Goal: Transaction & Acquisition: Purchase product/service

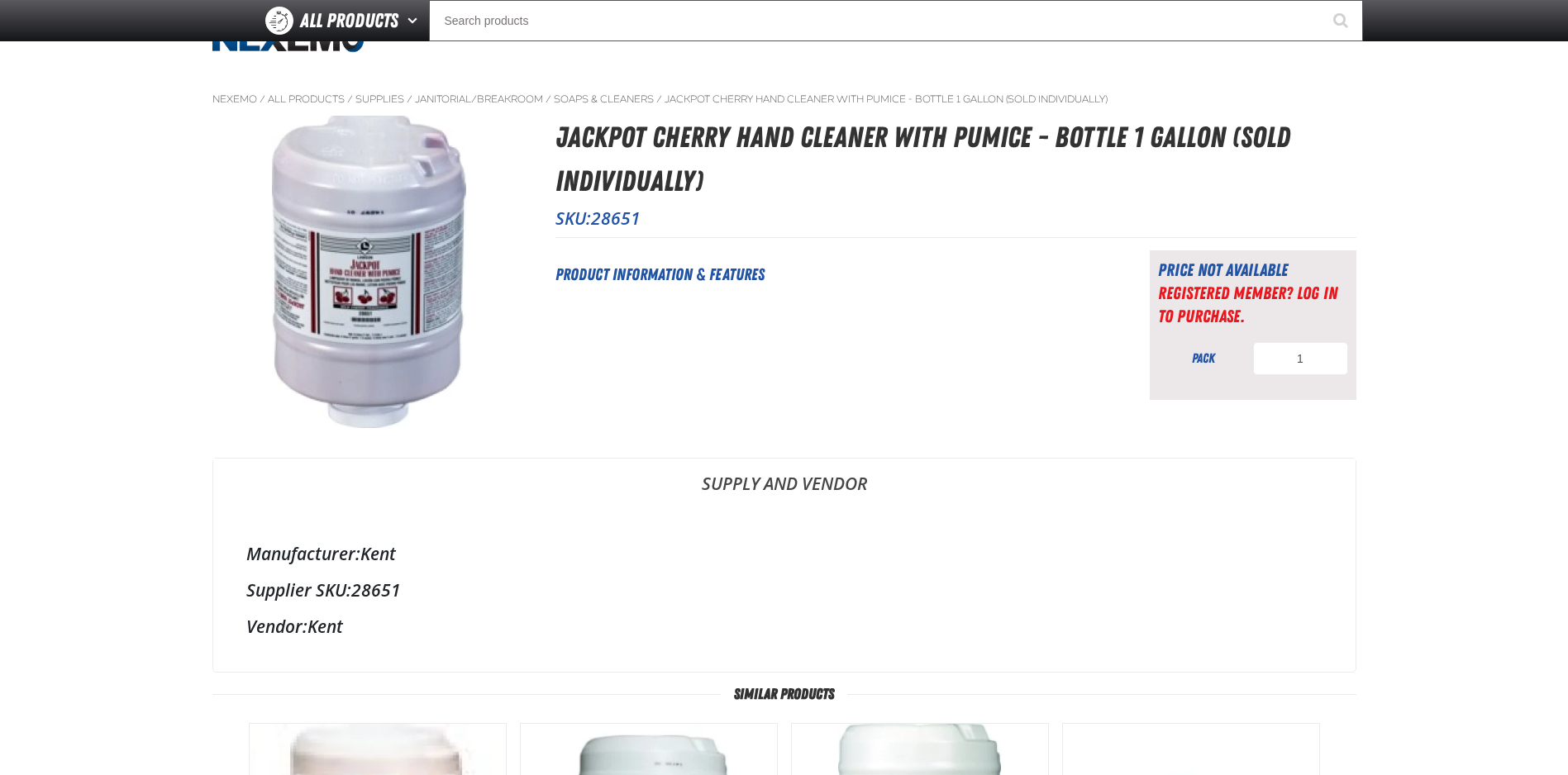
scroll to position [413, 0]
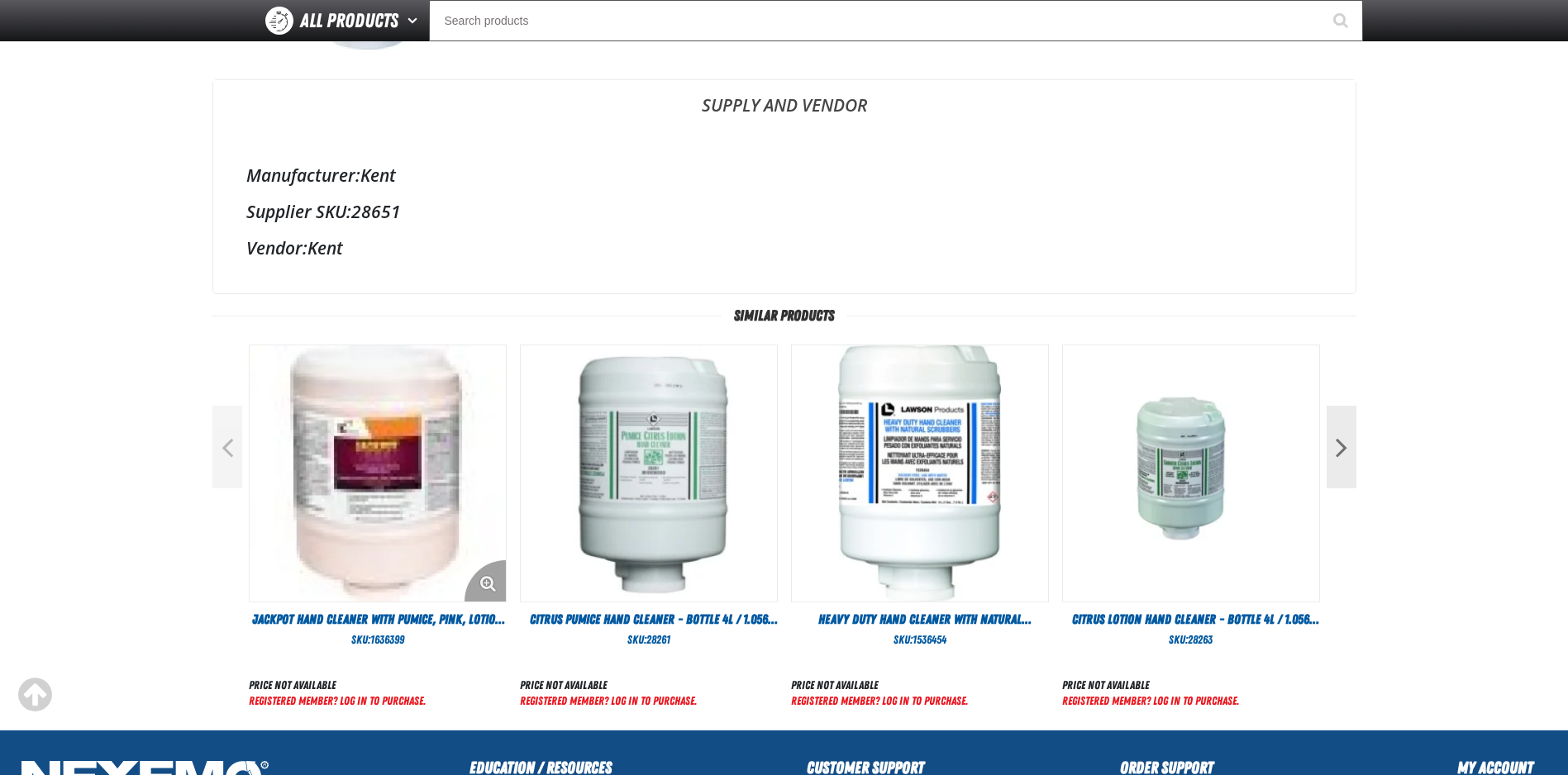
click at [373, 449] on img "View Details of the Jackpot Hand Cleaner With Pumice, Pink, Lotion Foam, Cherry…" at bounding box center [378, 473] width 256 height 256
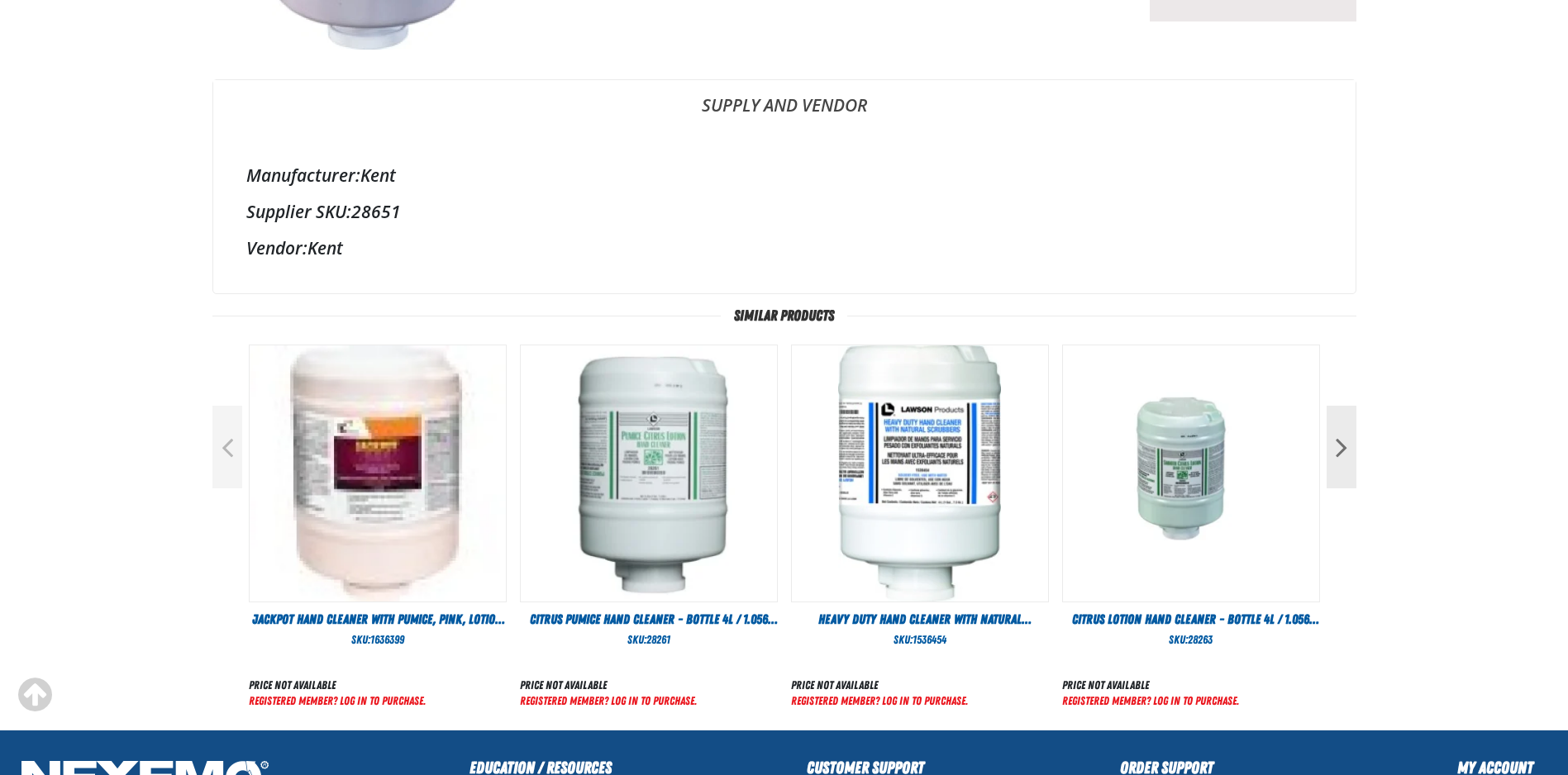
scroll to position [455, 0]
